Goal: Communication & Community: Answer question/provide support

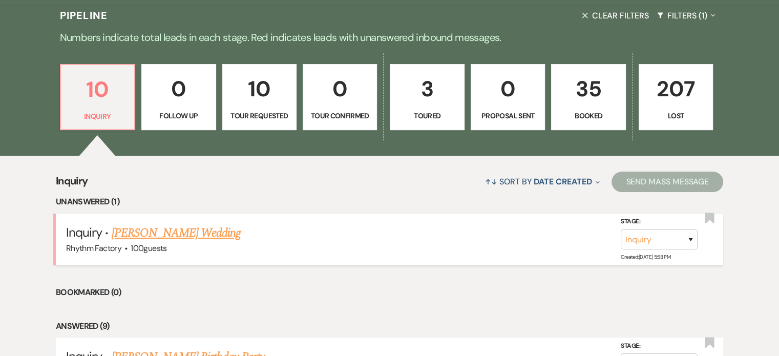
scroll to position [256, 0]
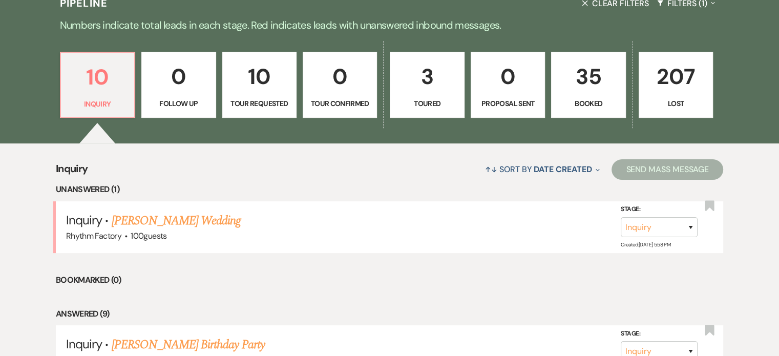
click at [154, 220] on link "[PERSON_NAME] Wedding" at bounding box center [177, 221] width 130 height 18
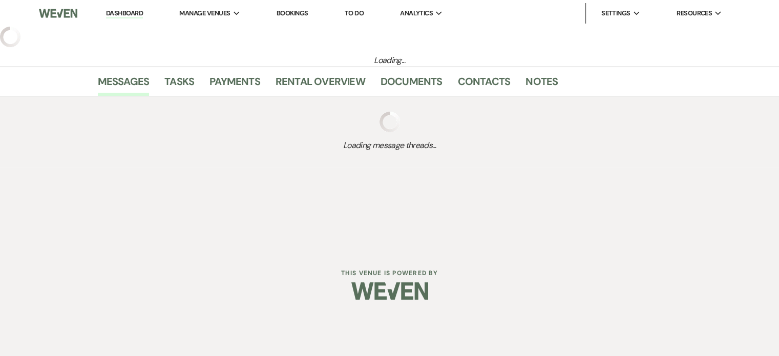
select select "6"
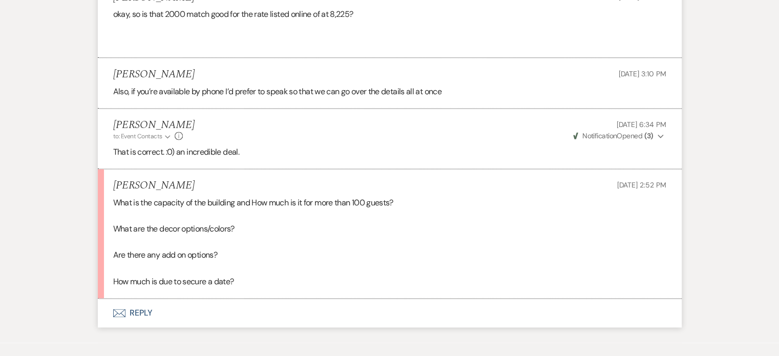
scroll to position [1441, 0]
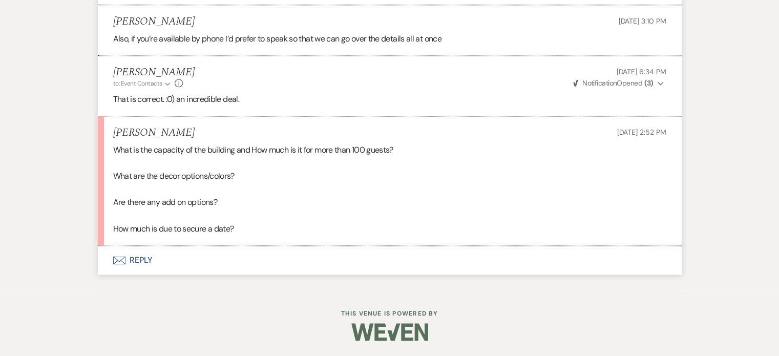
click at [137, 260] on button "Envelope Reply" at bounding box center [390, 260] width 584 height 29
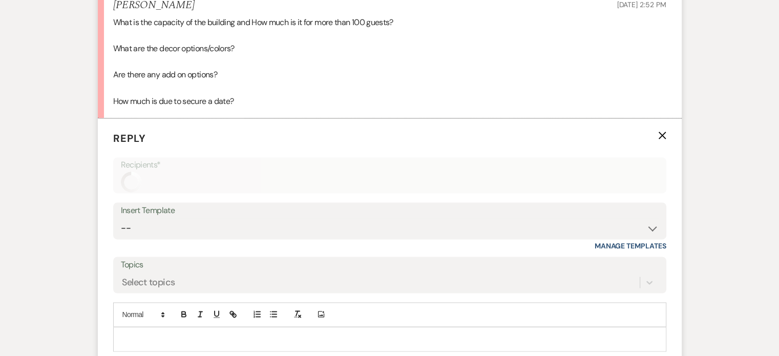
scroll to position [1615, 0]
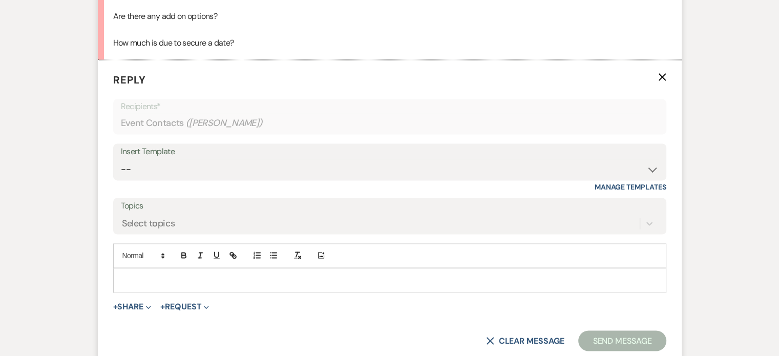
click at [147, 286] on p at bounding box center [389, 280] width 537 height 11
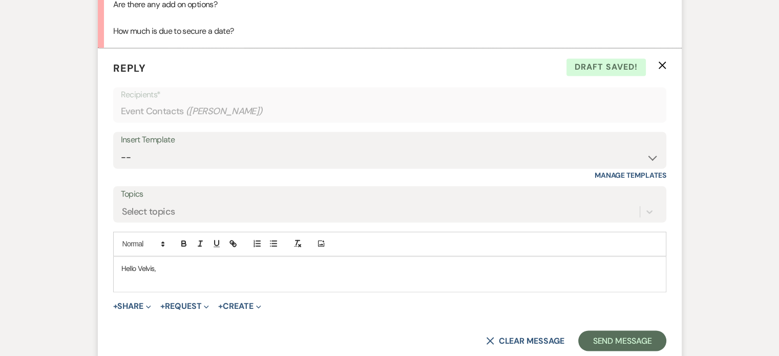
scroll to position [1564, 0]
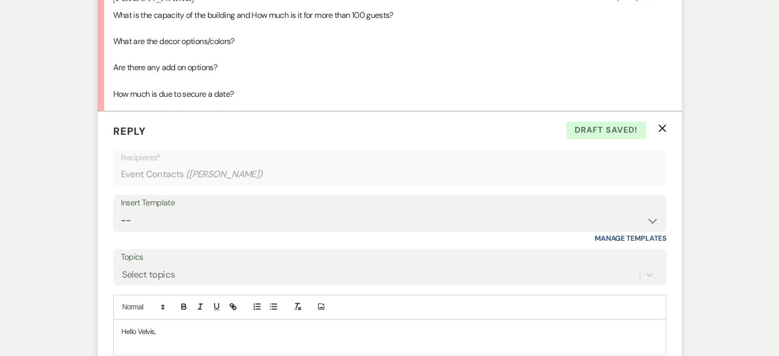
click at [112, 25] on li "[PERSON_NAME] [DATE] 2:52 PM What is the capacity of the building and How much …" at bounding box center [390, 47] width 584 height 130
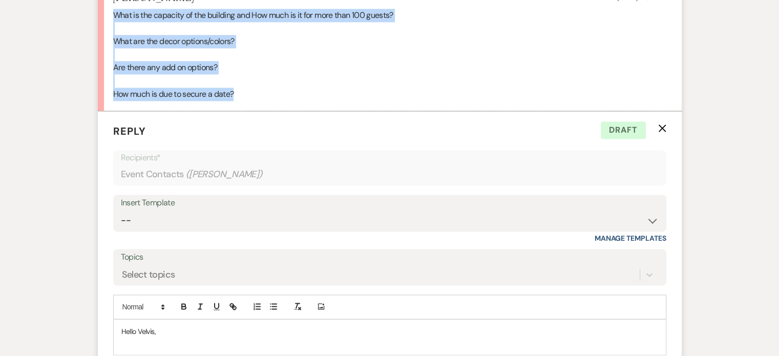
drag, startPoint x: 113, startPoint y: 25, endPoint x: 252, endPoint y: 63, distance: 143.4
click at [264, 100] on div "What is the capacity of the building and How much is it for more than 100 guest…" at bounding box center [389, 55] width 553 height 92
copy div "What is the capacity of the building and How much is it for more than 100 guest…"
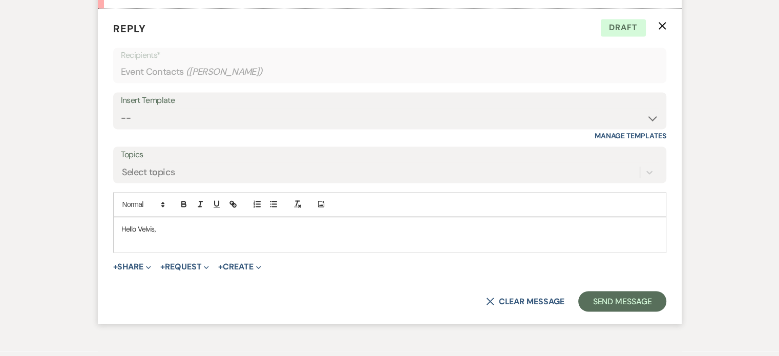
scroll to position [1718, 0]
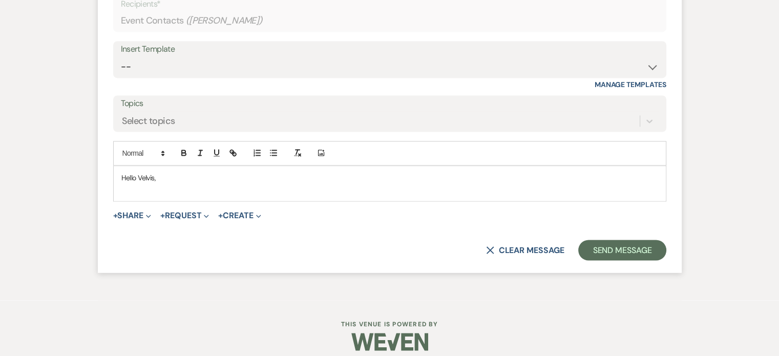
click at [125, 195] on p at bounding box center [389, 188] width 537 height 11
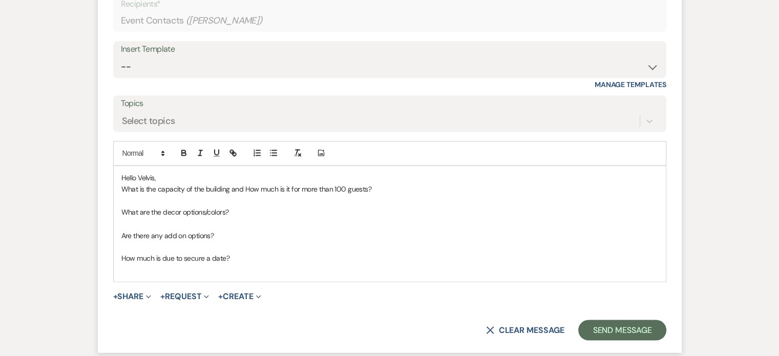
click at [407, 195] on p "What is the capacity of the building and How much is it for more than 100 guest…" at bounding box center [389, 188] width 537 height 11
click at [371, 194] on span "What is the capacity of the building and How much is it for more than 100 guest…" at bounding box center [277, 188] width 312 height 9
click at [277, 218] on p "What are the decor options/colors?" at bounding box center [389, 211] width 537 height 11
click at [247, 241] on p "Are there any add on options?" at bounding box center [389, 235] width 537 height 11
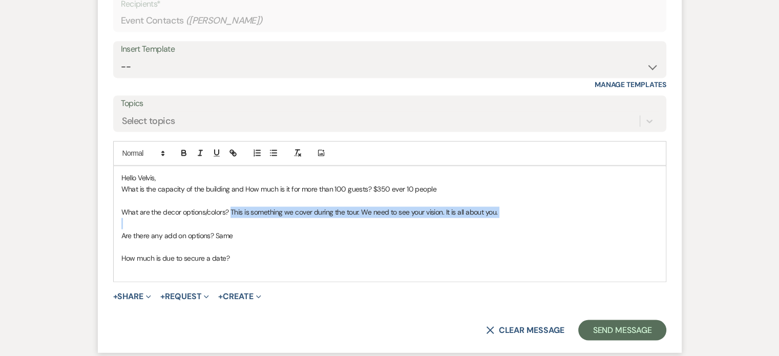
drag, startPoint x: 231, startPoint y: 221, endPoint x: 465, endPoint y: 240, distance: 235.4
click at [465, 240] on div "Hello Velvis, What is the capacity of the building and How much is it for more …" at bounding box center [390, 224] width 552 height 116
copy span "This is something we cover during the tour. We need to see your vision. It is a…"
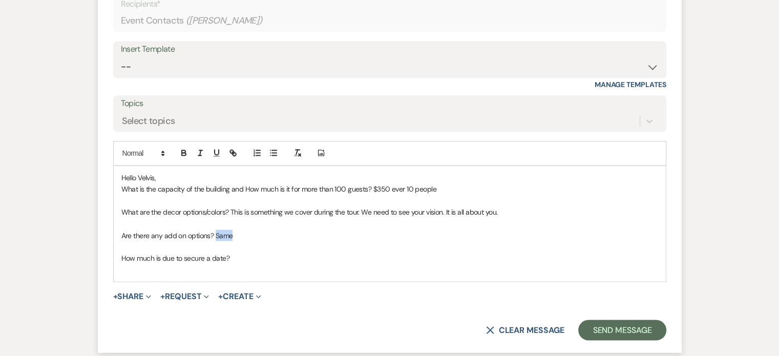
drag, startPoint x: 215, startPoint y: 245, endPoint x: 236, endPoint y: 244, distance: 21.0
click at [236, 241] on p "Are there any add on options? Same" at bounding box center [389, 235] width 537 height 11
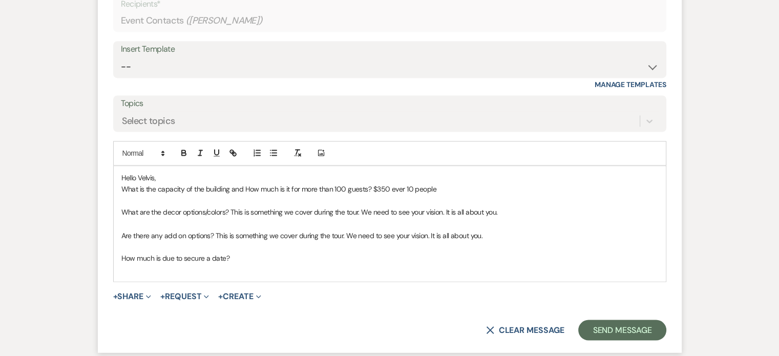
click at [272, 275] on p at bounding box center [389, 269] width 537 height 11
click at [240, 263] on p "How much is due to secure a date?" at bounding box center [389, 257] width 537 height 11
drag, startPoint x: 372, startPoint y: 199, endPoint x: 466, endPoint y: 205, distance: 93.5
click at [466, 205] on div "Hello Velvis, What is the capacity of the building and How much is it for more …" at bounding box center [390, 224] width 552 height 116
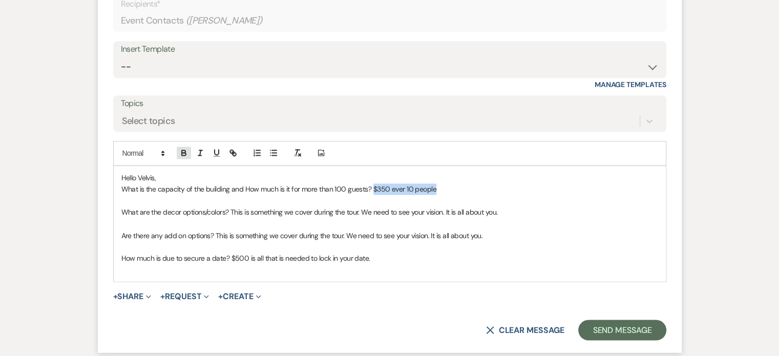
drag, startPoint x: 184, startPoint y: 165, endPoint x: 208, endPoint y: 172, distance: 25.0
click at [185, 157] on icon "button" at bounding box center [183, 152] width 9 height 9
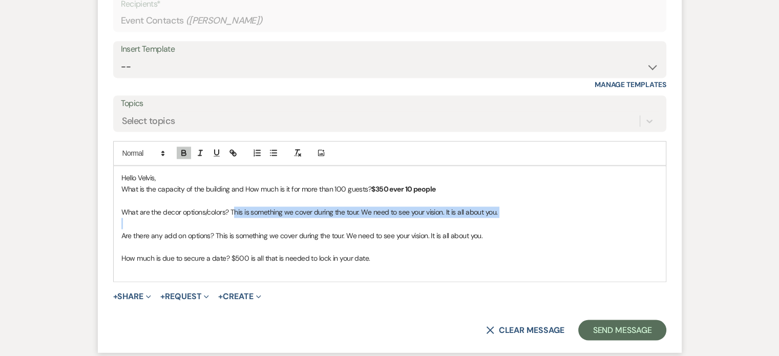
drag, startPoint x: 233, startPoint y: 222, endPoint x: 489, endPoint y: 225, distance: 256.2
click at [509, 231] on div "Hello Velvis, What is the capacity of the building and How much is it for more …" at bounding box center [390, 224] width 552 height 116
drag, startPoint x: 230, startPoint y: 222, endPoint x: 513, endPoint y: 226, distance: 283.4
click at [513, 218] on p "What are the decor options/colors? This is something we cover during the tour. …" at bounding box center [389, 211] width 537 height 11
click at [186, 157] on icon "button" at bounding box center [183, 152] width 9 height 9
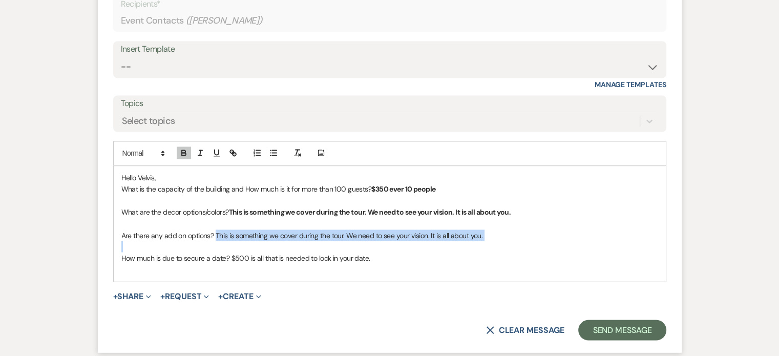
drag, startPoint x: 215, startPoint y: 245, endPoint x: 498, endPoint y: 256, distance: 283.5
click at [498, 256] on div "Hello Velvis, What is the capacity of the building and How much is it for more …" at bounding box center [390, 224] width 552 height 116
click at [183, 157] on icon "button" at bounding box center [183, 152] width 9 height 9
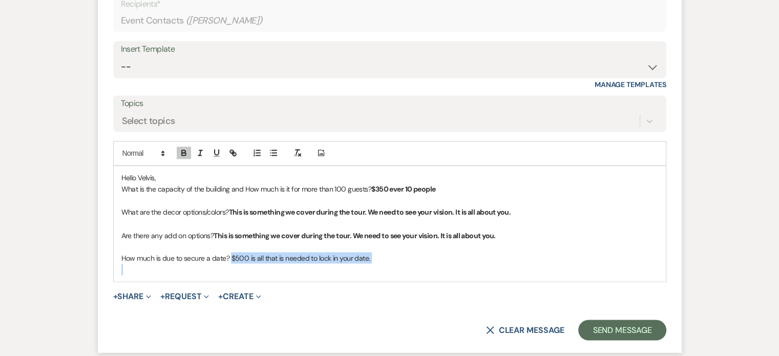
drag, startPoint x: 232, startPoint y: 268, endPoint x: 365, endPoint y: 279, distance: 134.2
click at [376, 279] on div "Hello Velvis, What is the capacity of the building and How much is it for more …" at bounding box center [390, 224] width 552 height 116
click at [184, 153] on icon "button" at bounding box center [184, 151] width 4 height 3
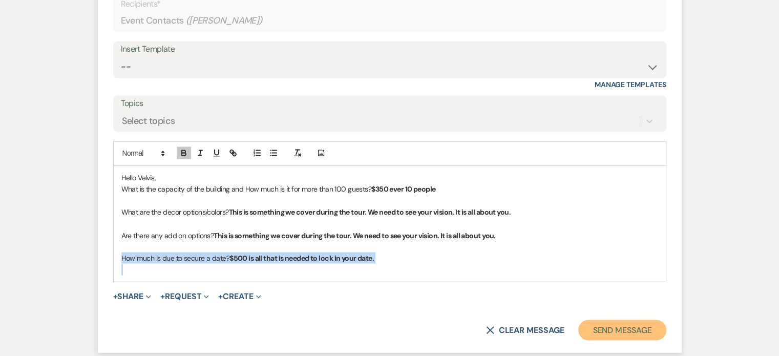
click at [634, 340] on button "Send Message" at bounding box center [622, 330] width 88 height 20
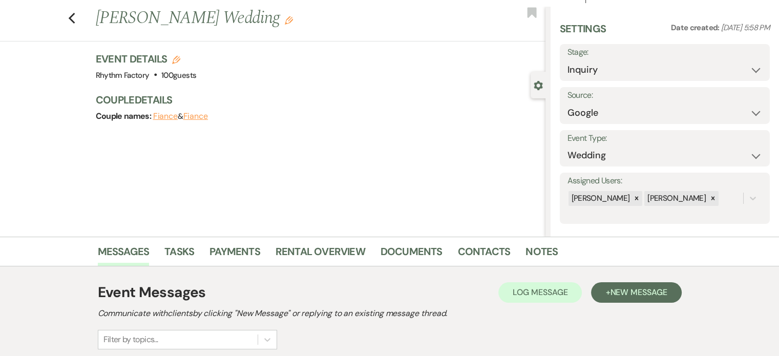
scroll to position [0, 0]
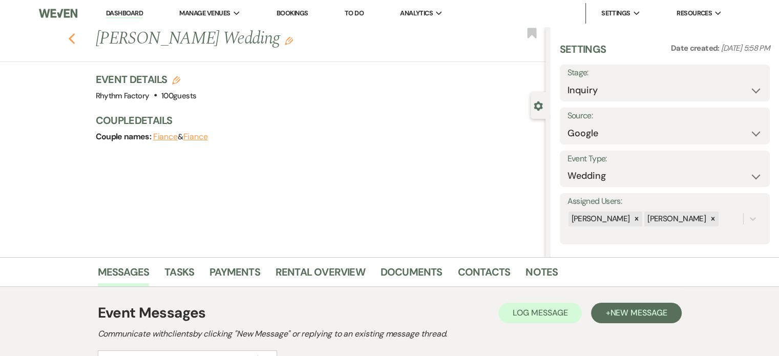
click at [76, 38] on icon "Previous" at bounding box center [72, 39] width 8 height 12
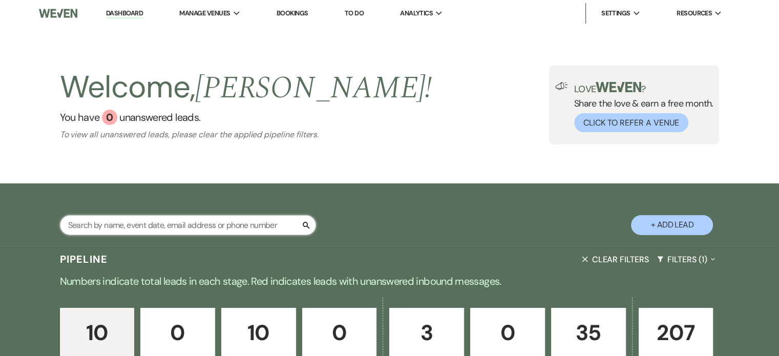
click at [88, 222] on input "text" at bounding box center [188, 225] width 256 height 20
paste input "Tiana"
type input "Tiana"
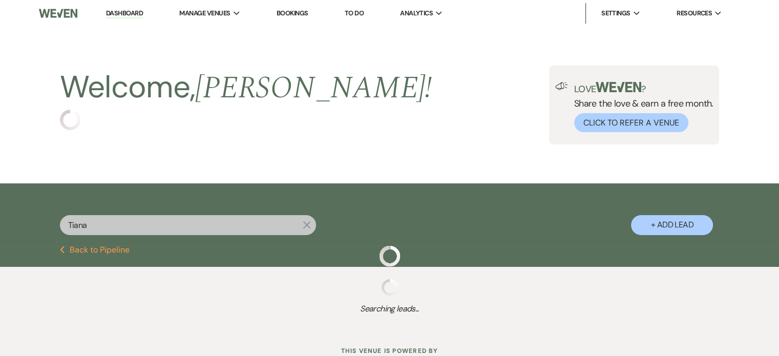
select select "8"
select select "5"
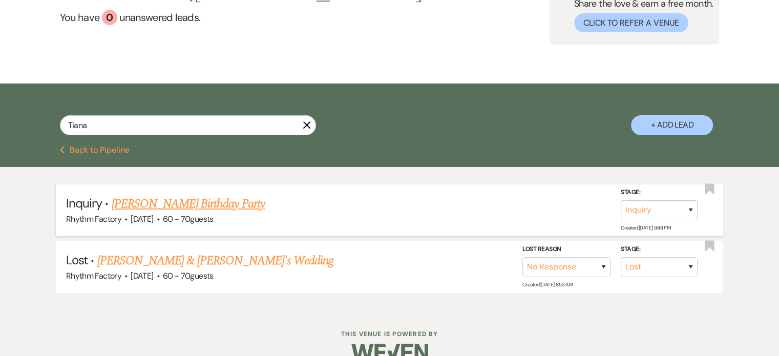
scroll to position [102, 0]
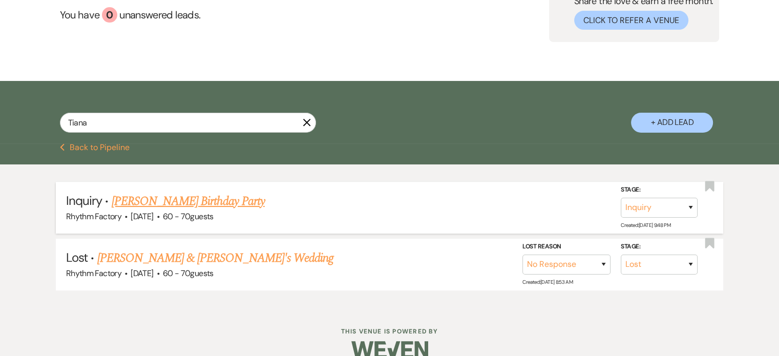
click at [198, 202] on link "[PERSON_NAME] Birthday Party" at bounding box center [188, 201] width 153 height 18
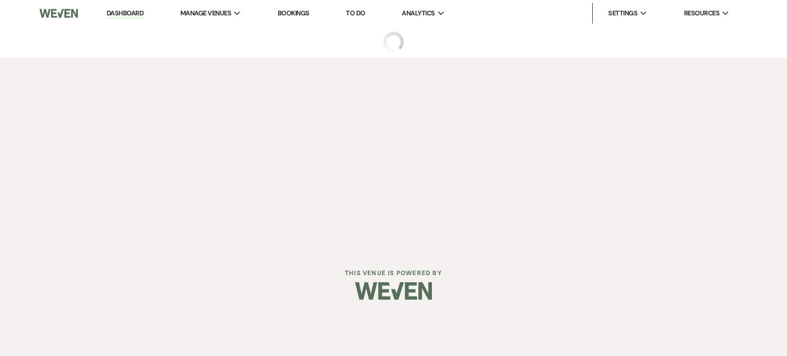
select select "12"
select select "4"
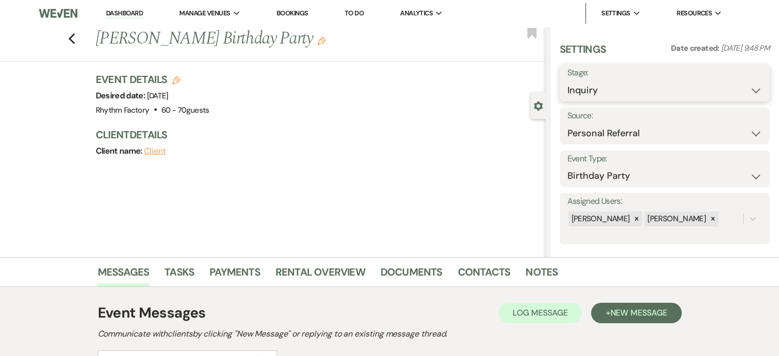
click at [748, 90] on select "Inquiry Follow Up Tour Requested Tour Confirmed Toured Proposal Sent Booked Lost" at bounding box center [665, 90] width 195 height 20
select select "4"
click at [568, 80] on select "Inquiry Follow Up Tour Requested Tour Confirmed Toured Proposal Sent Booked Lost" at bounding box center [665, 90] width 195 height 20
click at [739, 82] on button "Save" at bounding box center [749, 83] width 44 height 20
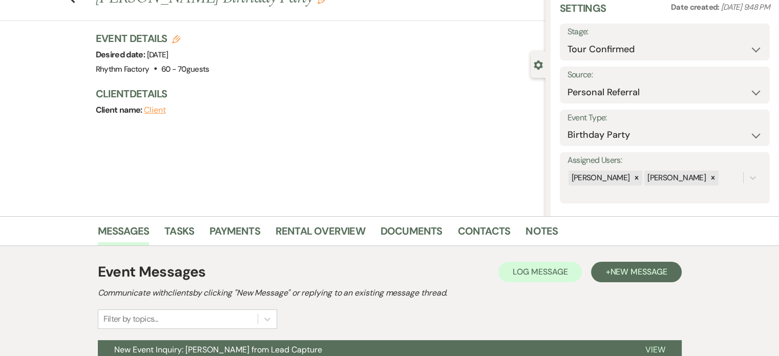
scroll to position [142, 0]
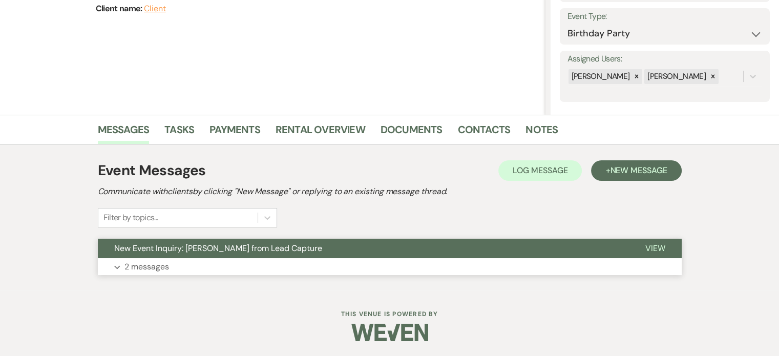
click at [162, 268] on p "2 messages" at bounding box center [146, 266] width 45 height 13
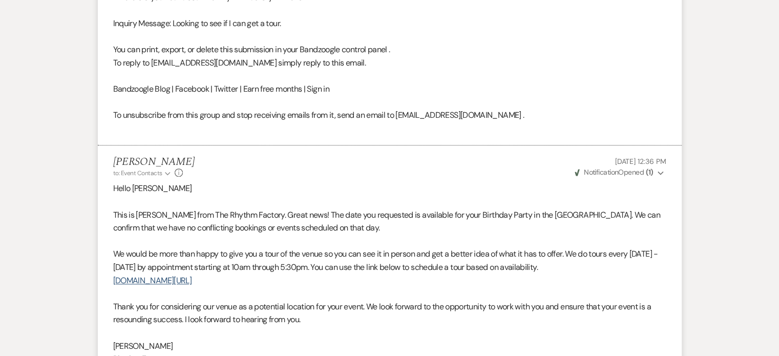
scroll to position [0, 0]
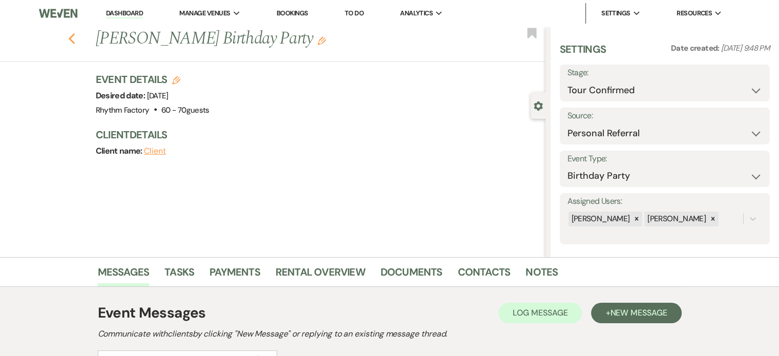
click at [74, 37] on use "button" at bounding box center [71, 38] width 7 height 11
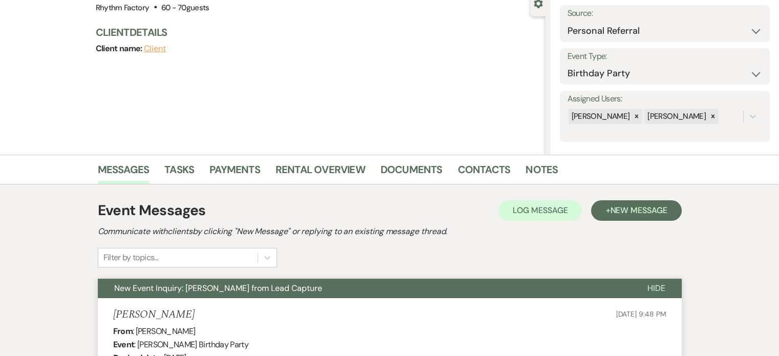
select select "4"
select select "8"
select select "5"
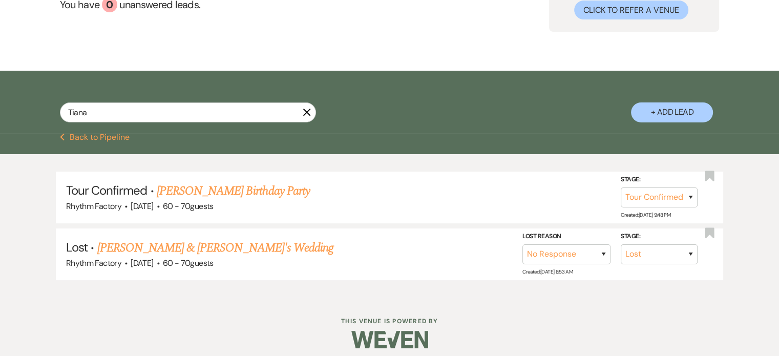
scroll to position [119, 0]
